Goal: Use online tool/utility: Utilize a website feature to perform a specific function

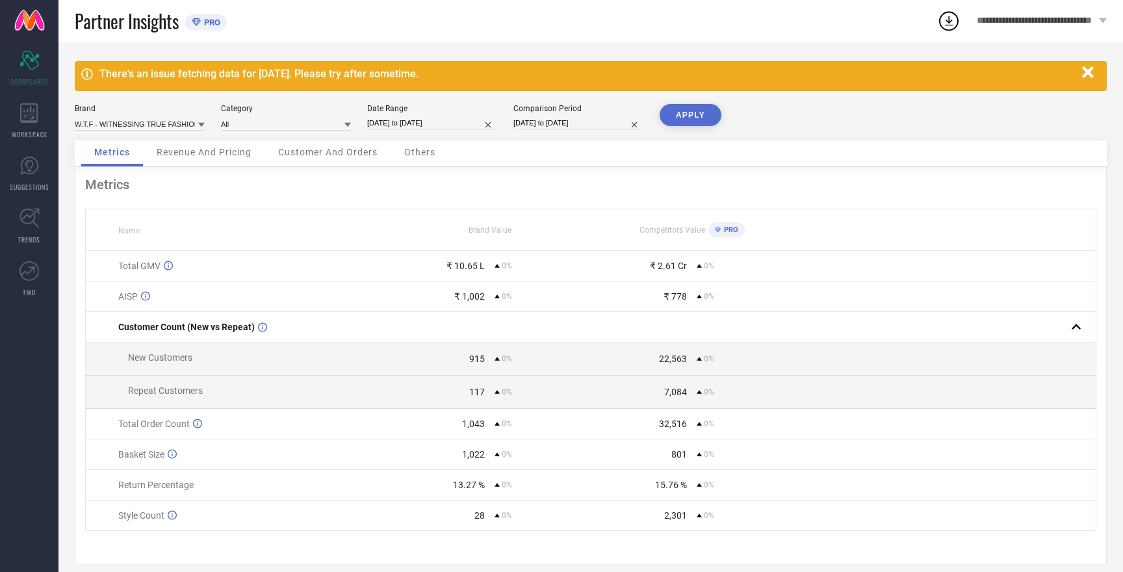
click at [682, 110] on button "APPLY" at bounding box center [691, 115] width 62 height 22
select select "8"
select select "2025"
select select "9"
select select "2025"
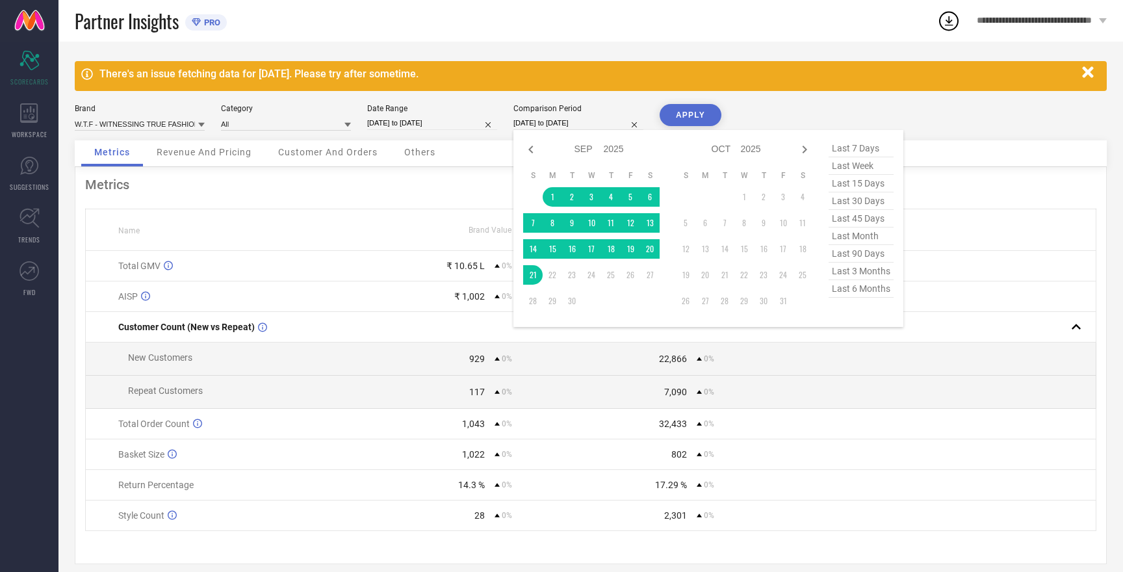
click at [556, 120] on input "[DATE] to [DATE]" at bounding box center [578, 123] width 130 height 14
click at [831, 53] on div "There's an issue fetching data for [DATE]. Please try after sometime. Brand W.T…" at bounding box center [590, 313] width 1065 height 542
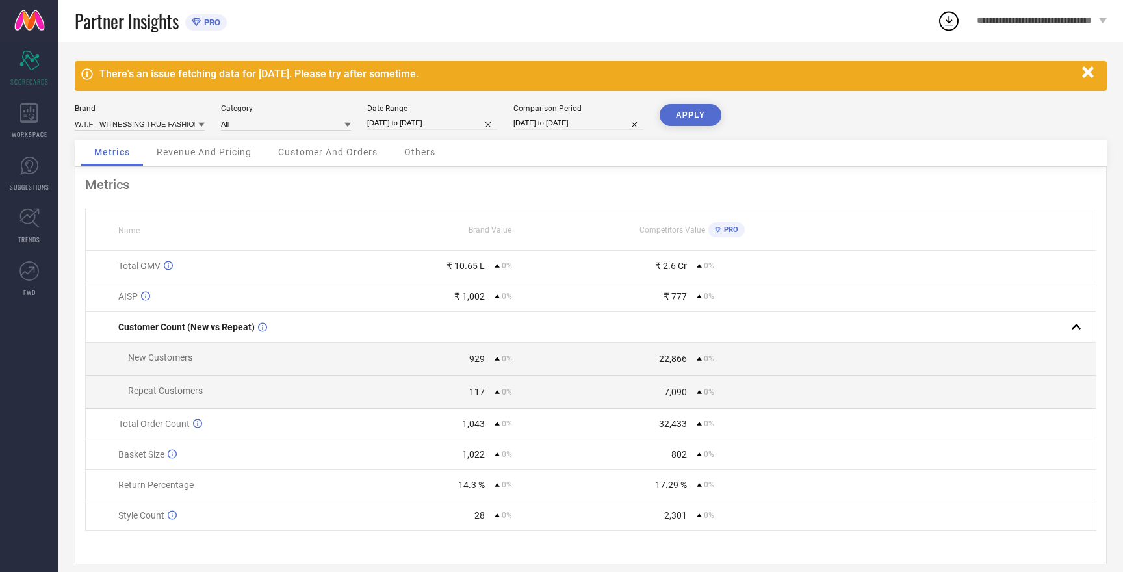
select select "8"
select select "2025"
select select "9"
select select "2025"
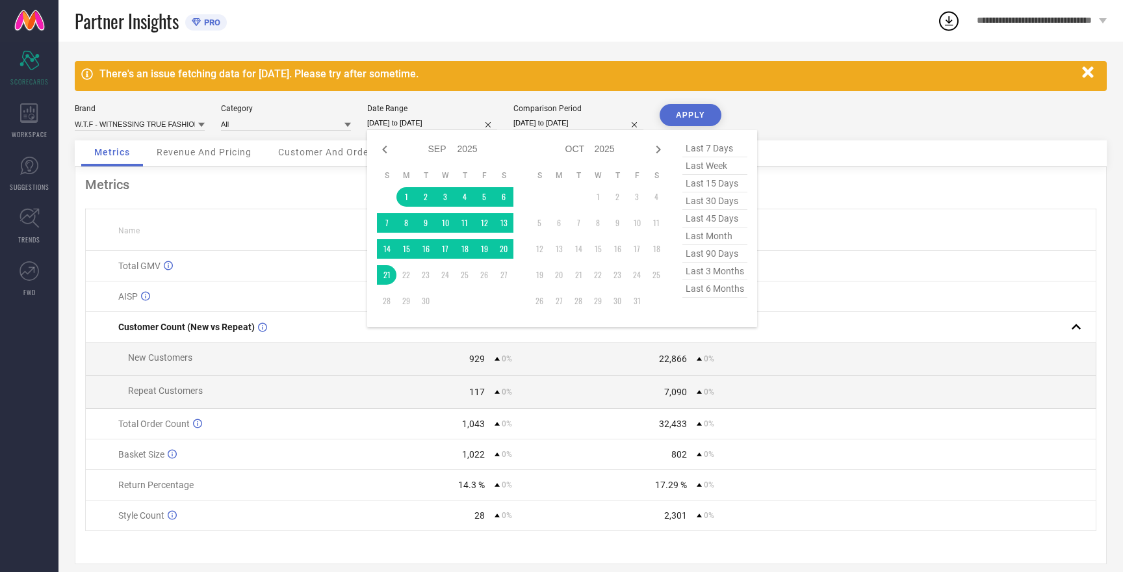
click at [406, 120] on input "[DATE] to [DATE]" at bounding box center [432, 123] width 130 height 14
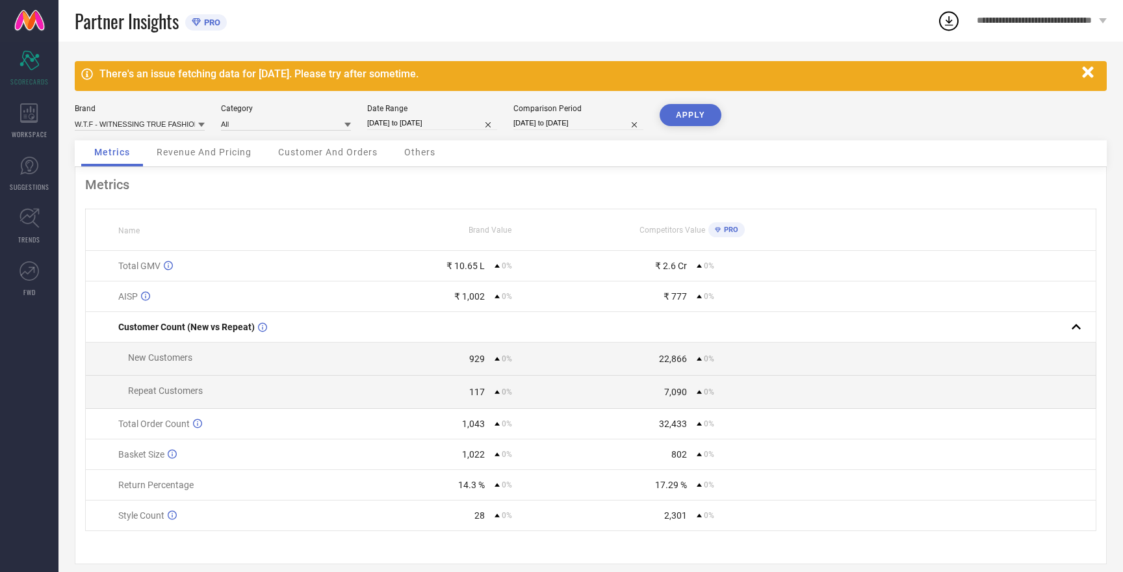
click at [684, 115] on button "APPLY" at bounding box center [691, 115] width 62 height 22
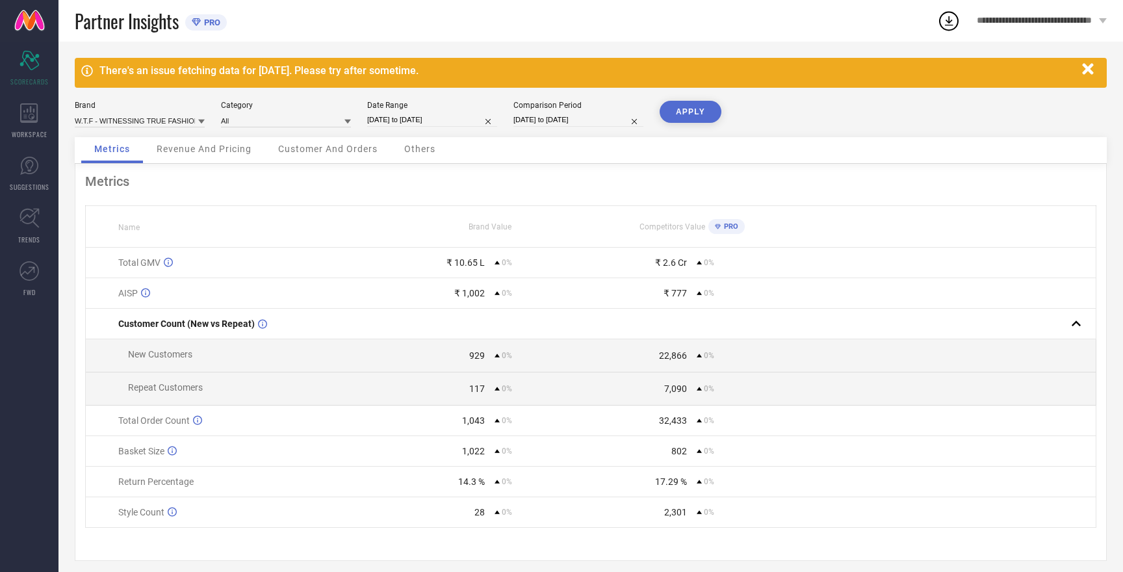
scroll to position [4, 0]
